Goal: Transaction & Acquisition: Book appointment/travel/reservation

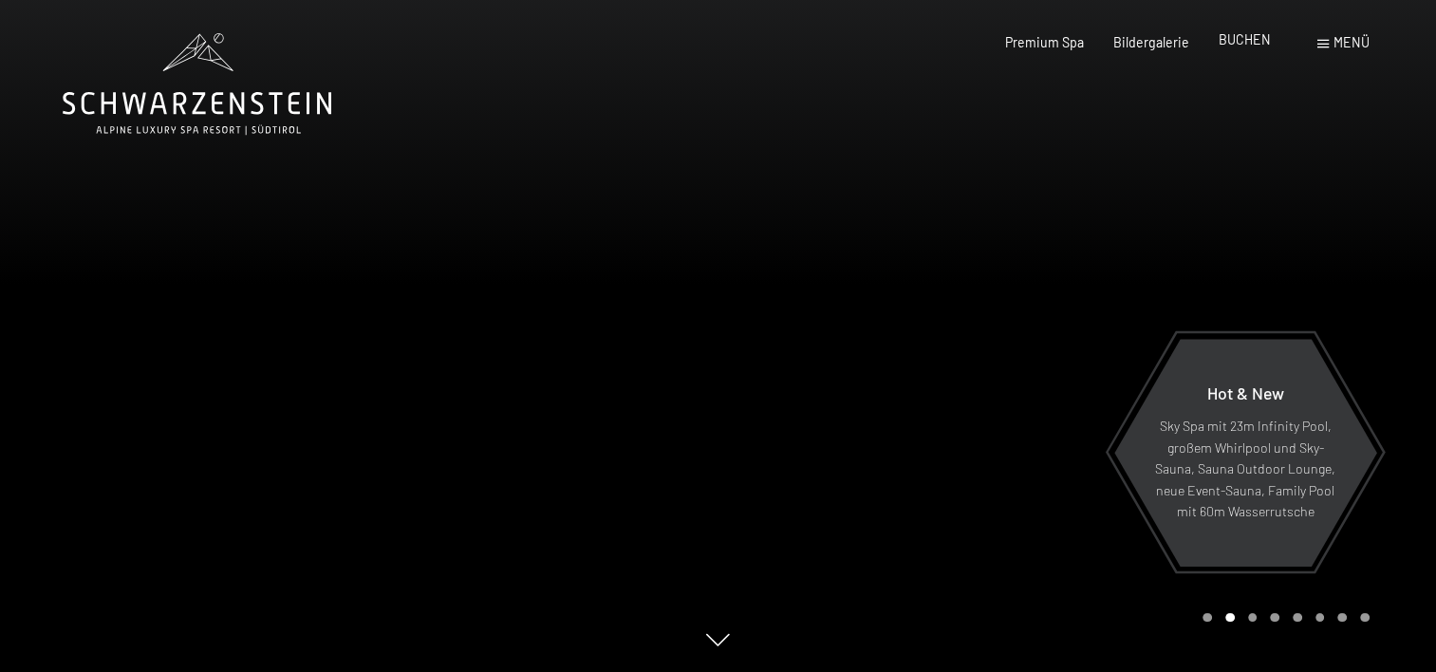
click at [1249, 34] on span "BUCHEN" at bounding box center [1245, 39] width 52 height 16
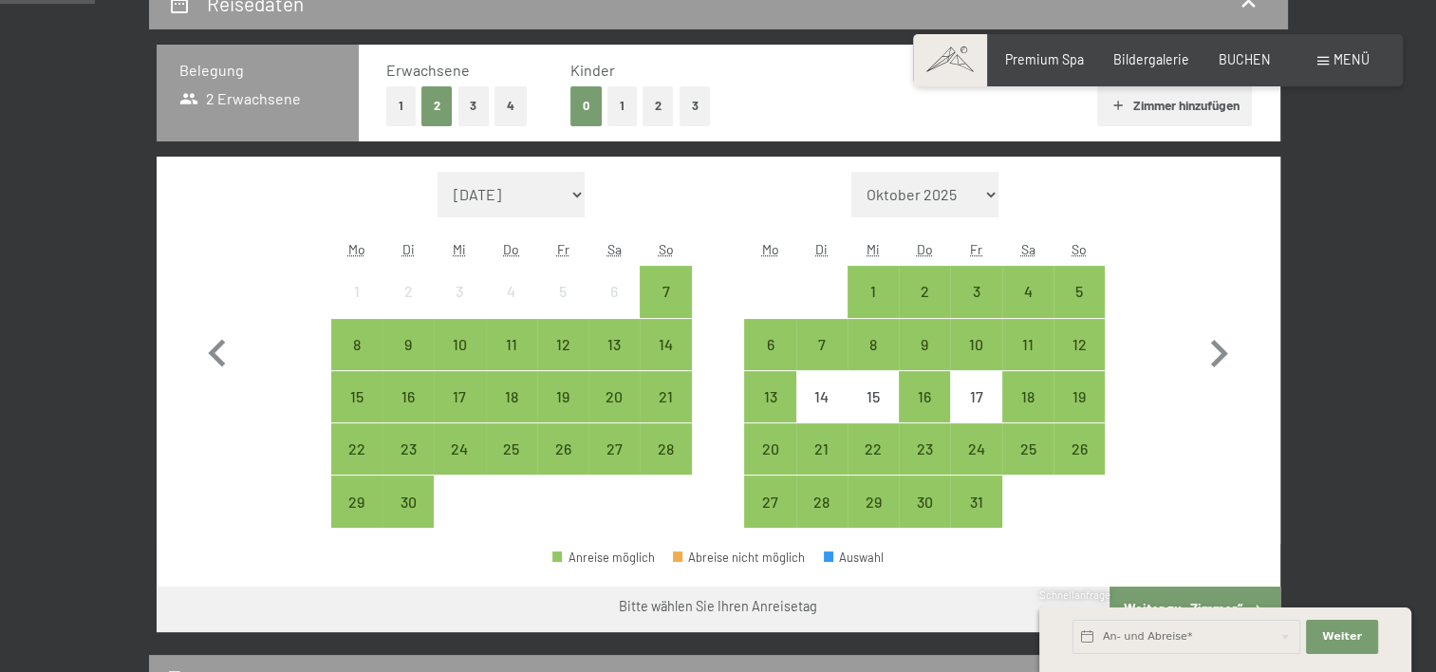
scroll to position [421, 0]
click at [1211, 352] on icon "button" at bounding box center [1218, 353] width 55 height 55
select select "[DATE]"
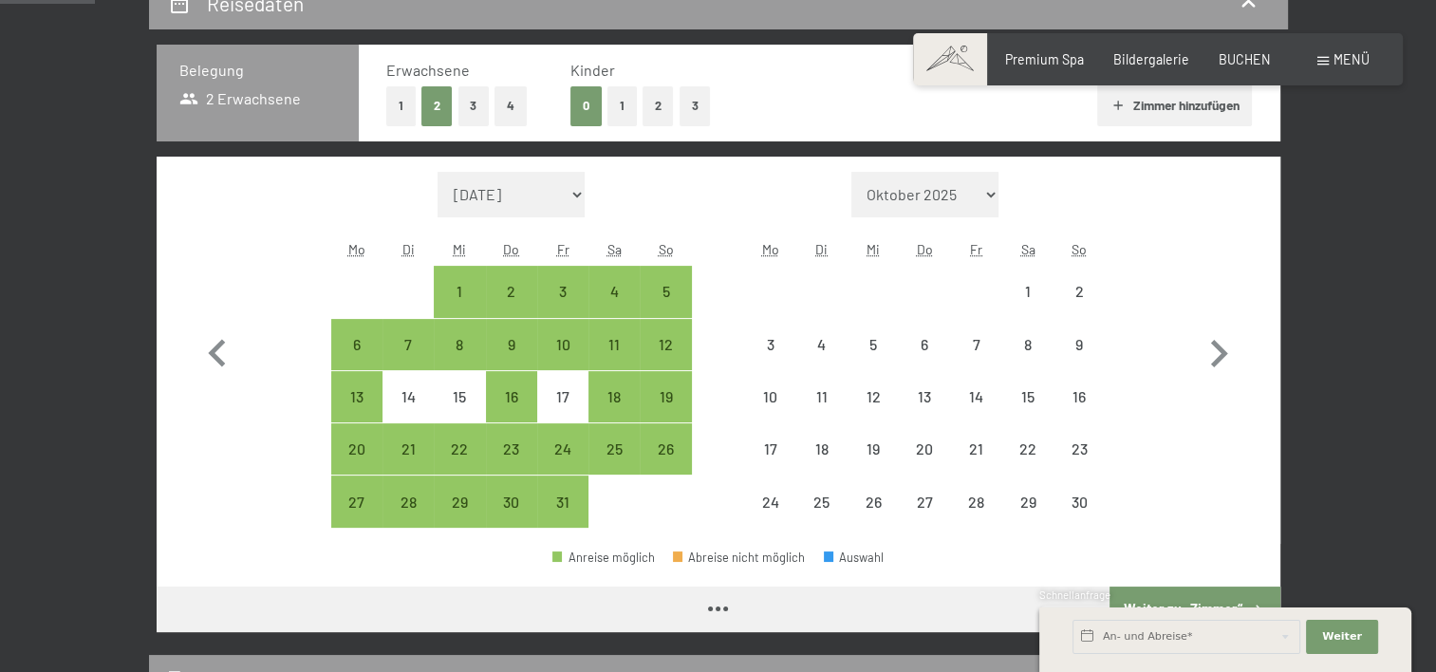
select select "[DATE]"
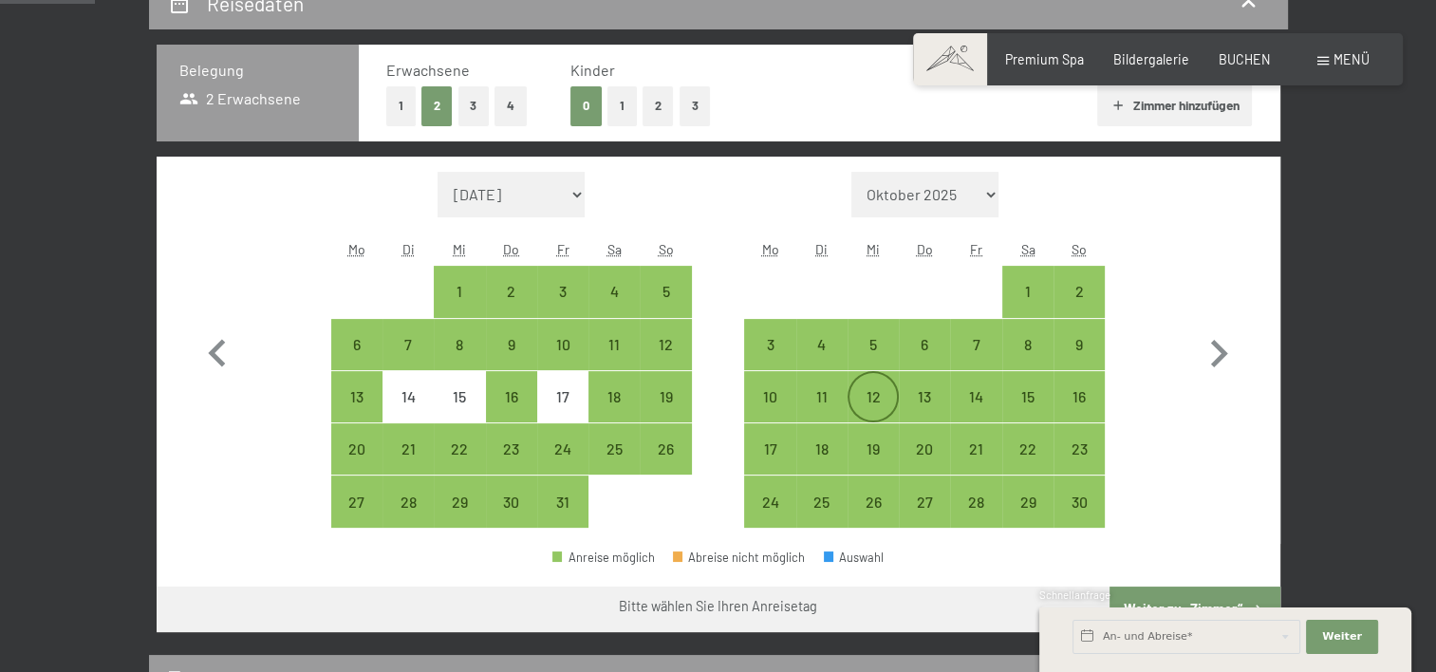
click at [877, 386] on div "12" at bounding box center [872, 396] width 47 height 47
select select "[DATE]"
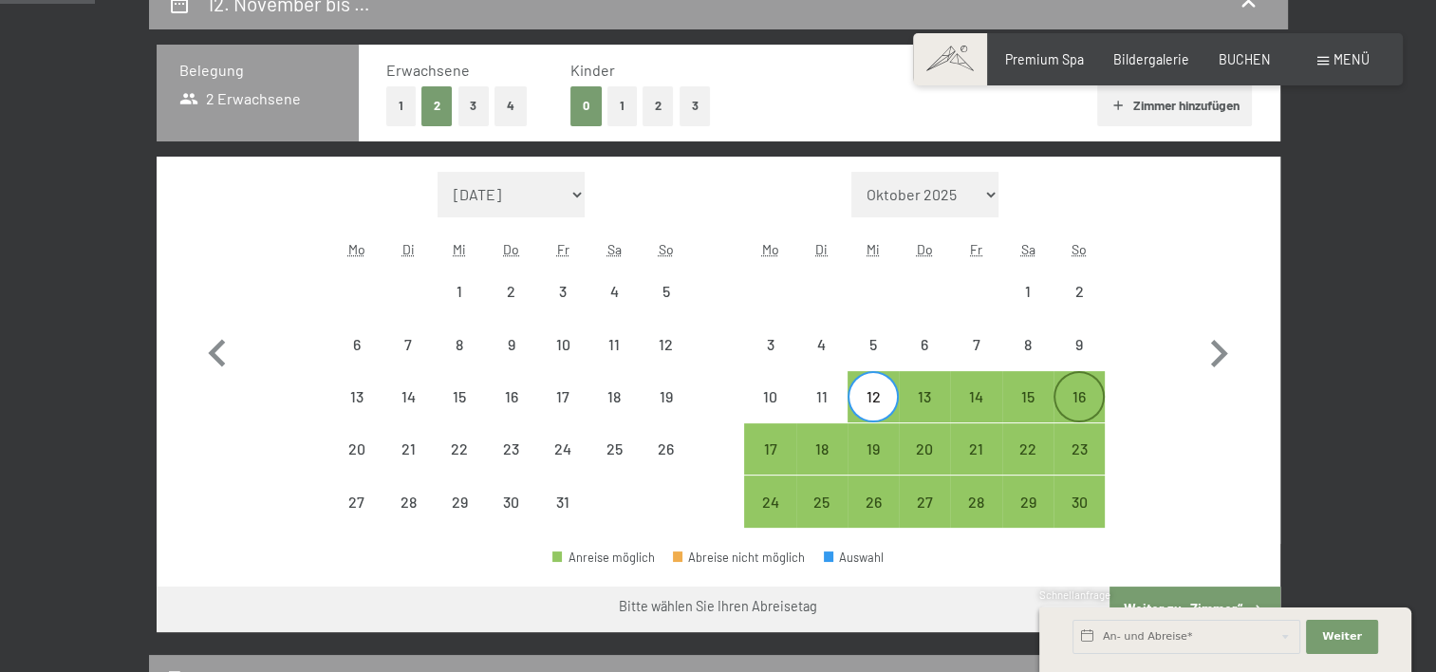
click at [1089, 390] on div "16" at bounding box center [1078, 412] width 47 height 47
select select "[DATE]"
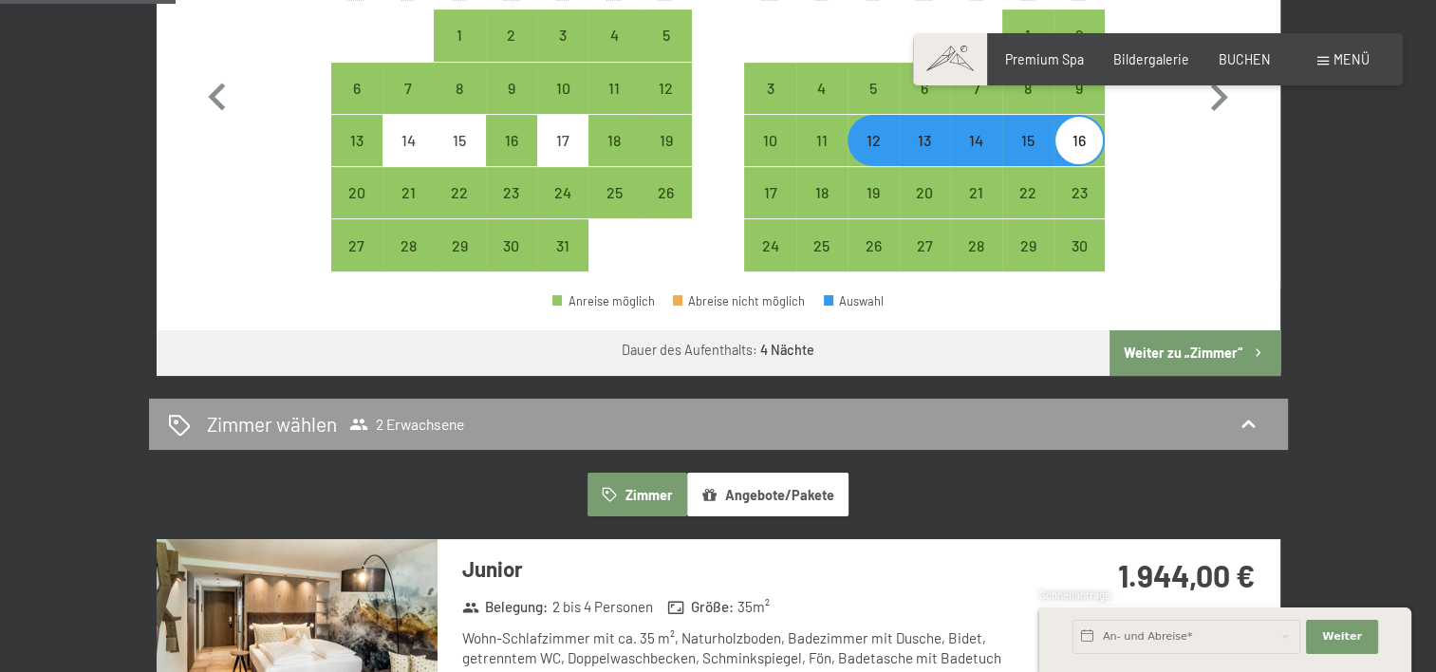
scroll to position [687, 0]
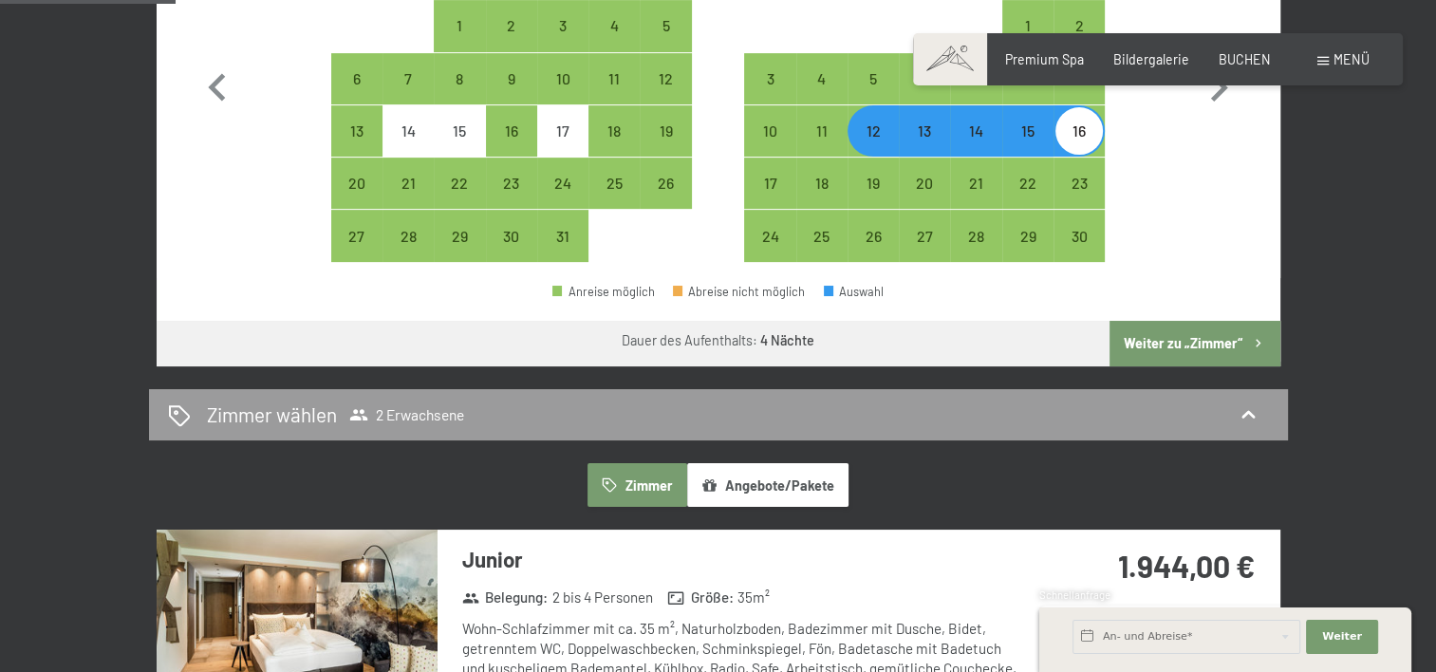
click at [1171, 344] on button "Weiter zu „Zimmer“" at bounding box center [1194, 344] width 170 height 46
select select "[DATE]"
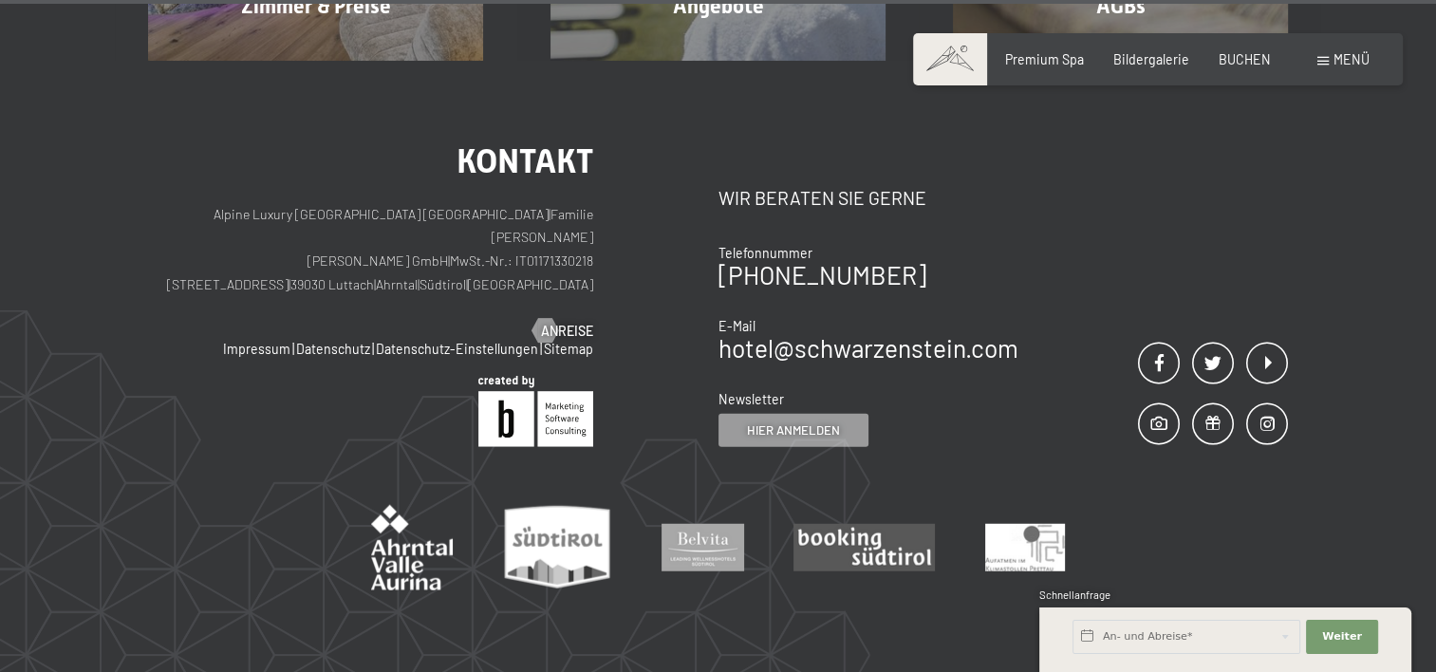
scroll to position [5087, 0]
